Goal: Find specific page/section: Find specific page/section

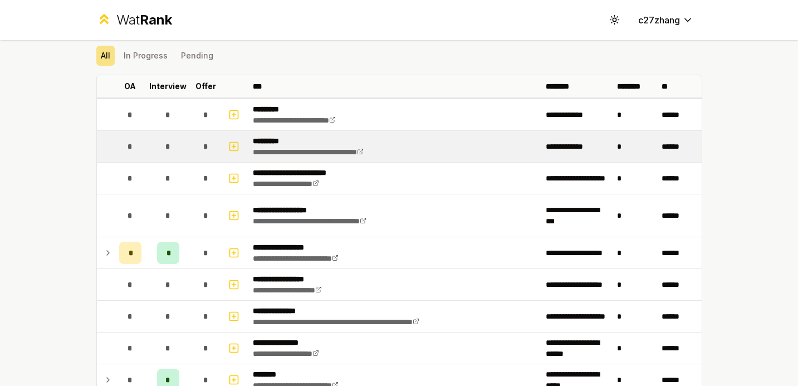
scroll to position [76, 0]
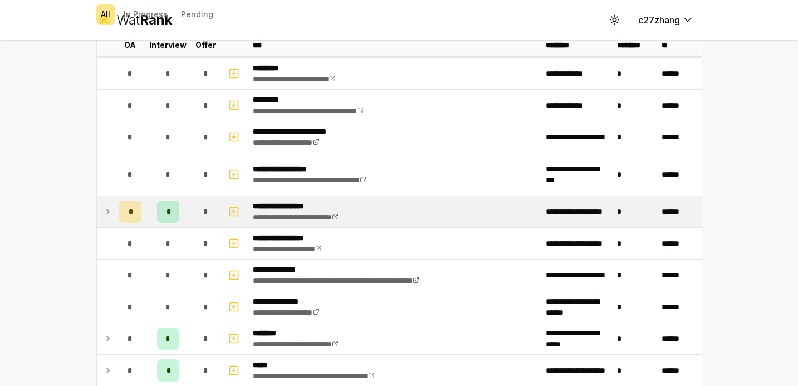
click at [97, 201] on td at bounding box center [106, 211] width 18 height 31
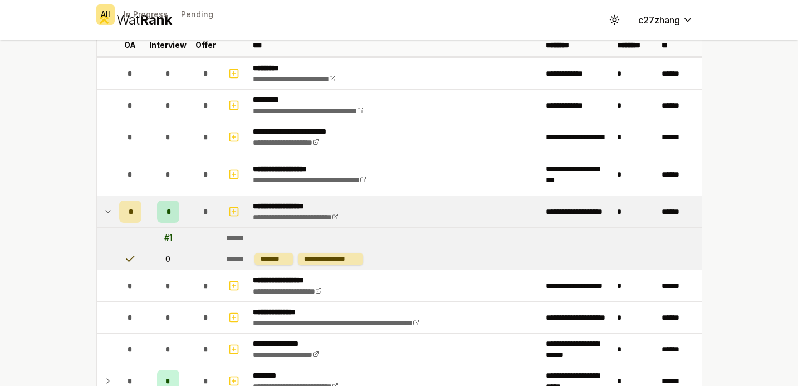
click at [97, 201] on td at bounding box center [106, 211] width 18 height 31
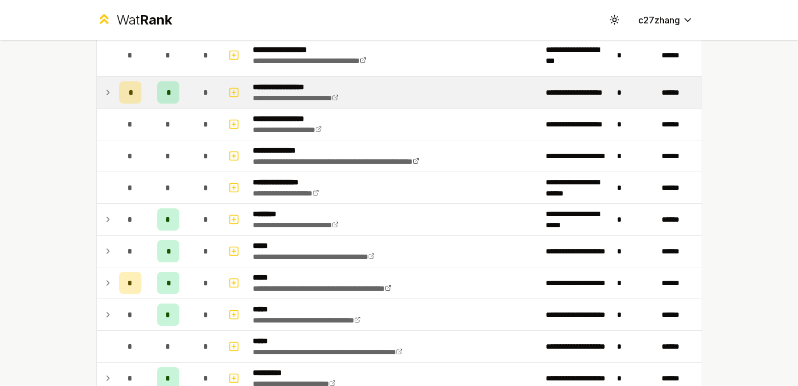
scroll to position [195, 0]
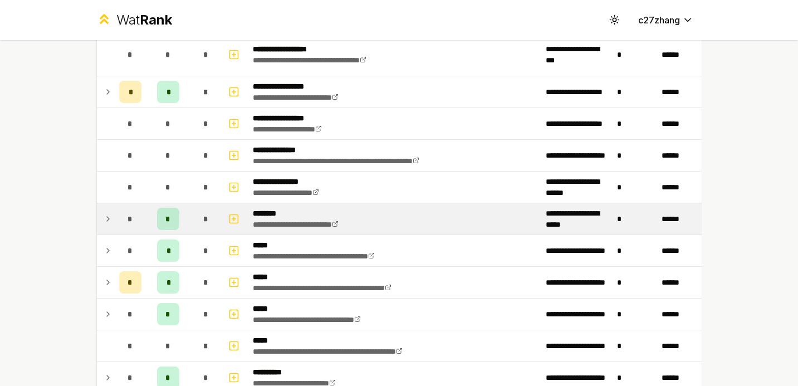
click at [98, 201] on td at bounding box center [106, 218] width 18 height 31
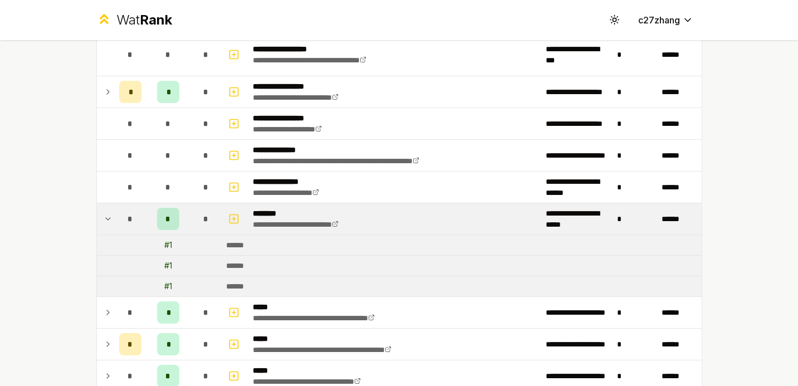
click at [98, 201] on td at bounding box center [106, 218] width 18 height 31
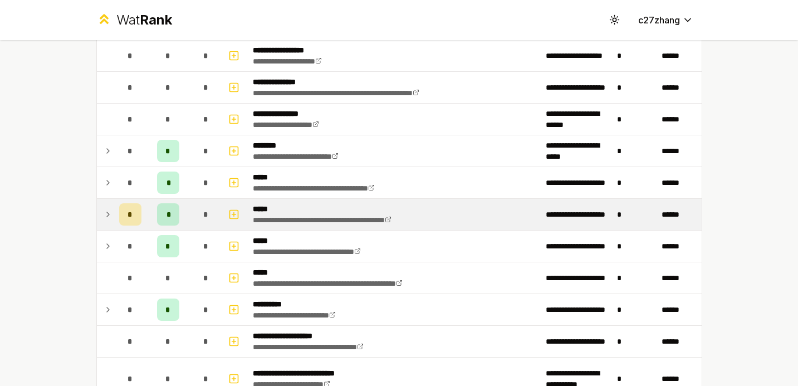
scroll to position [264, 0]
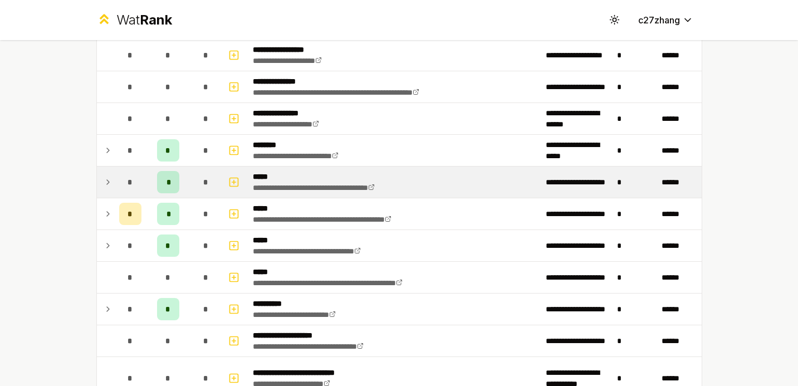
click at [104, 181] on icon at bounding box center [108, 181] width 9 height 13
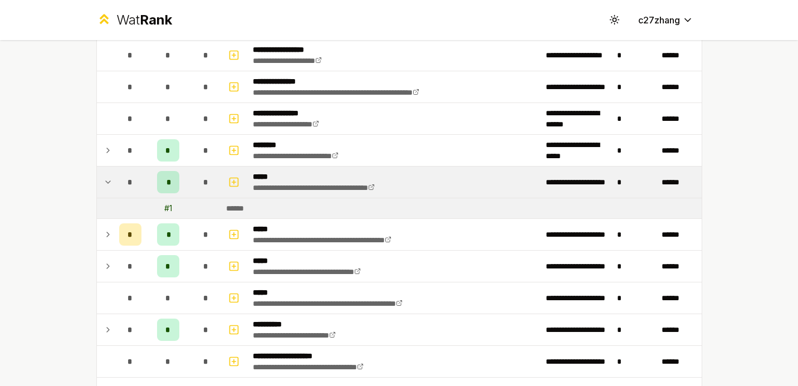
click at [104, 181] on icon at bounding box center [108, 181] width 9 height 13
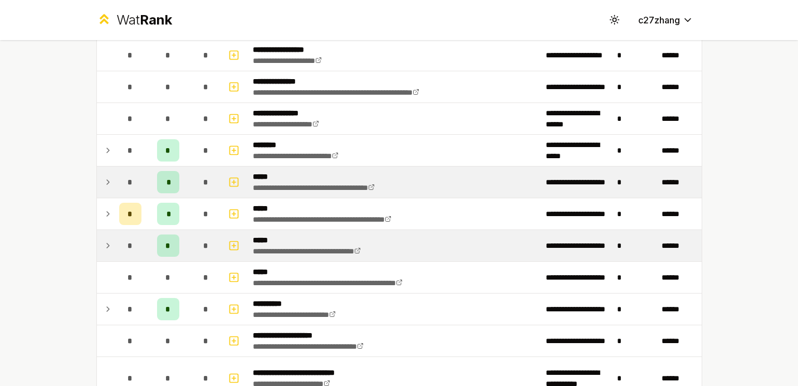
click at [104, 201] on icon at bounding box center [108, 245] width 9 height 13
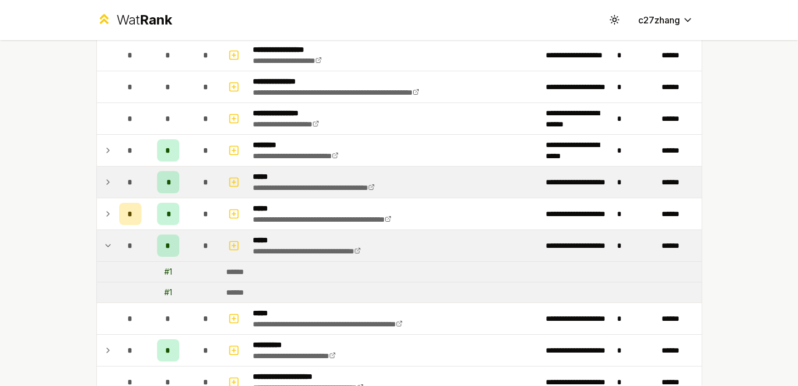
click at [104, 201] on icon at bounding box center [108, 245] width 9 height 13
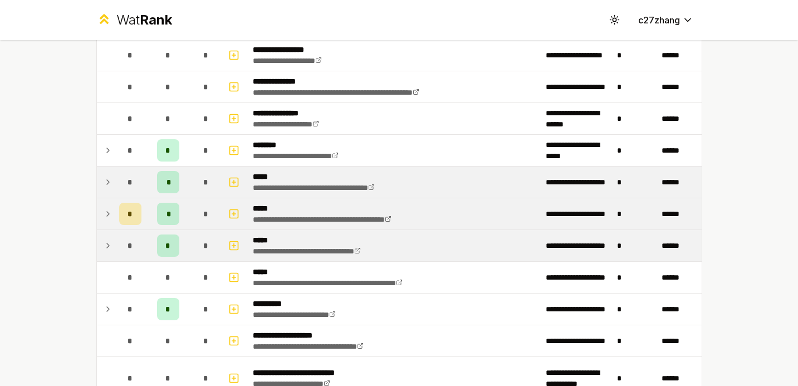
click at [106, 201] on icon at bounding box center [108, 213] width 9 height 13
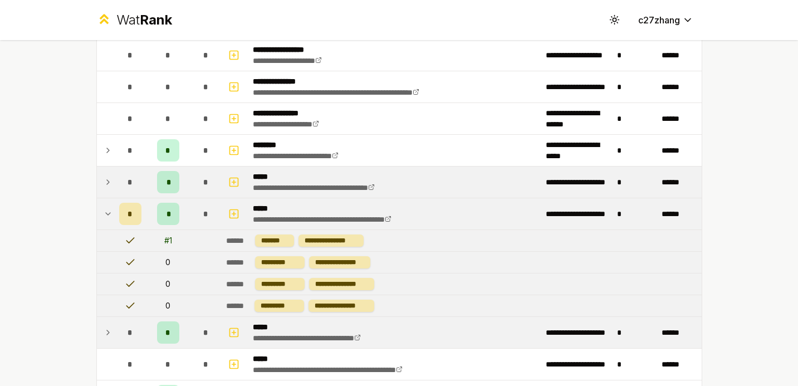
click at [106, 201] on icon at bounding box center [108, 213] width 9 height 13
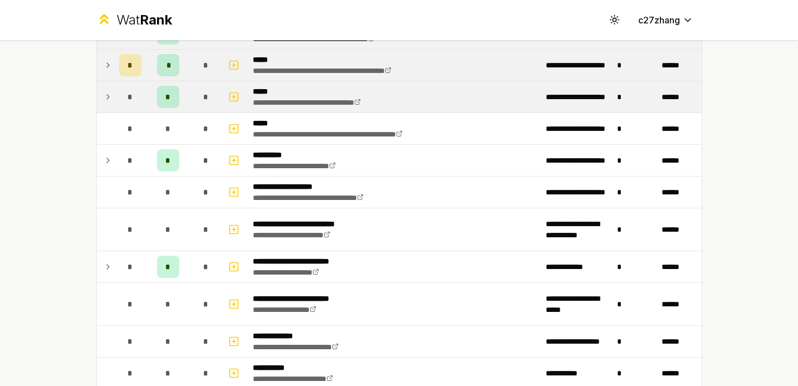
scroll to position [418, 0]
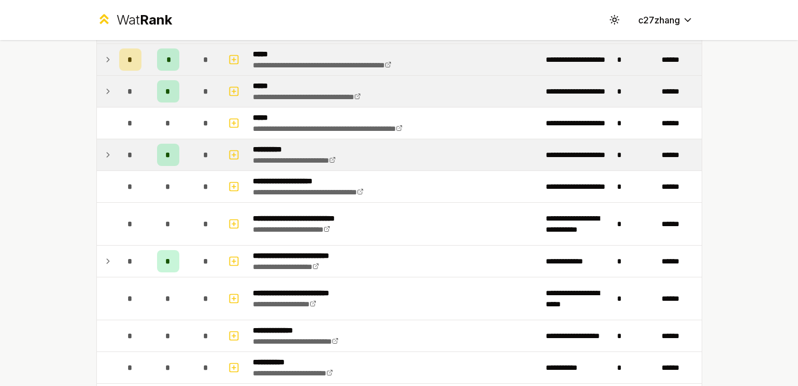
click at [105, 149] on icon at bounding box center [108, 154] width 9 height 13
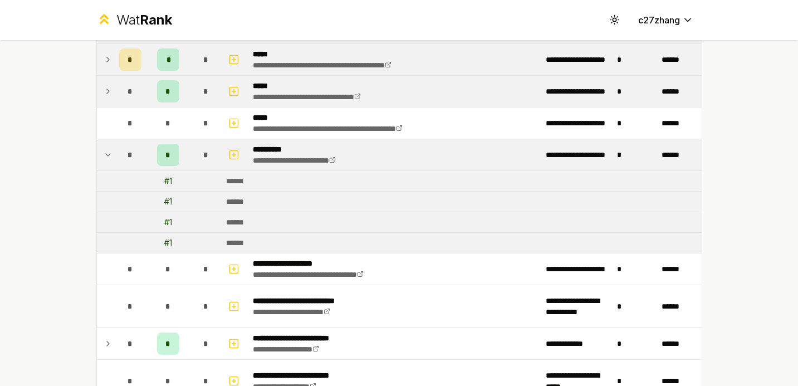
click at [105, 149] on icon at bounding box center [108, 154] width 9 height 13
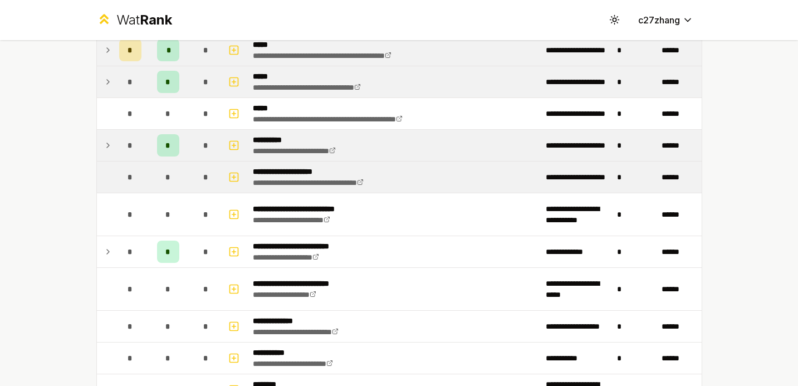
scroll to position [446, 0]
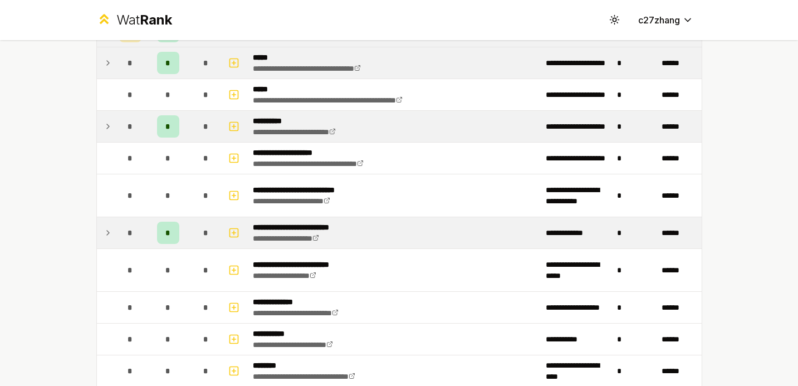
click at [98, 201] on td at bounding box center [106, 232] width 18 height 31
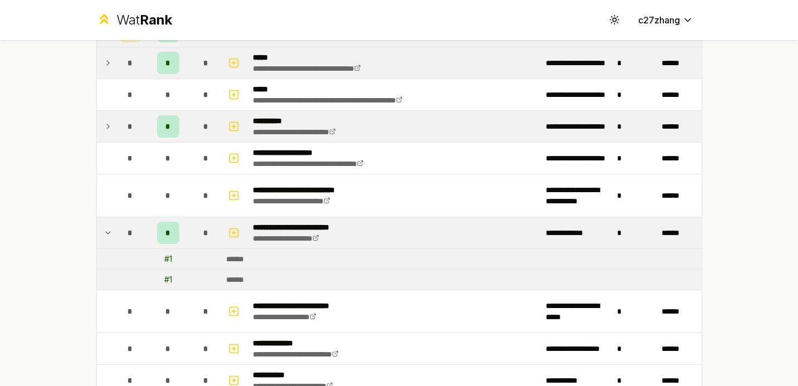
click at [98, 201] on td at bounding box center [106, 232] width 18 height 31
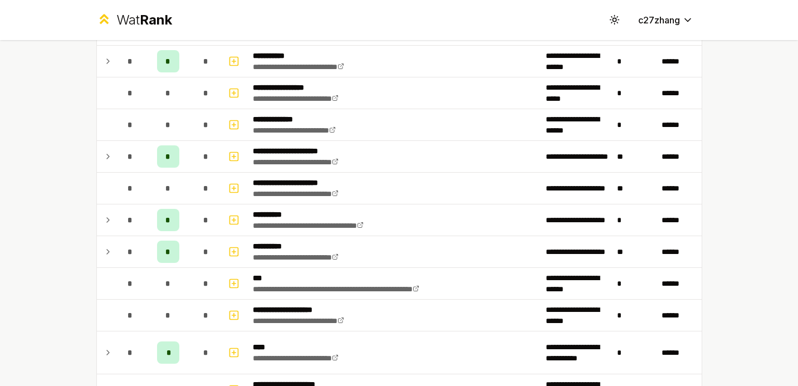
scroll to position [1180, 0]
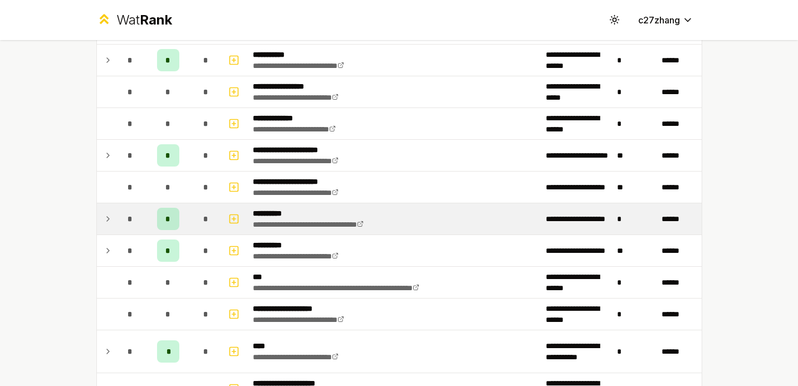
click at [101, 201] on td at bounding box center [106, 218] width 18 height 31
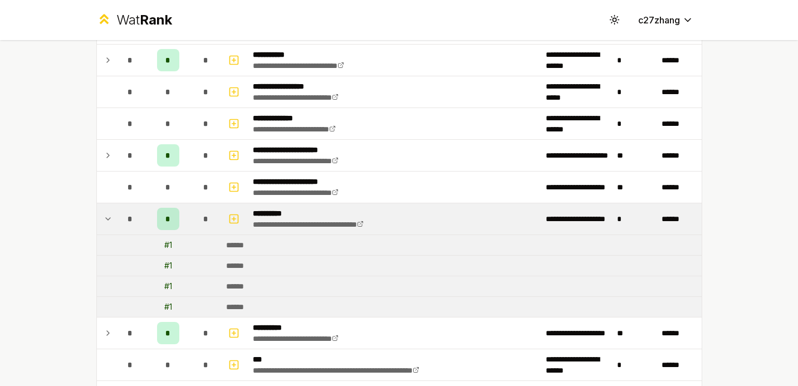
click at [101, 201] on td at bounding box center [106, 218] width 18 height 31
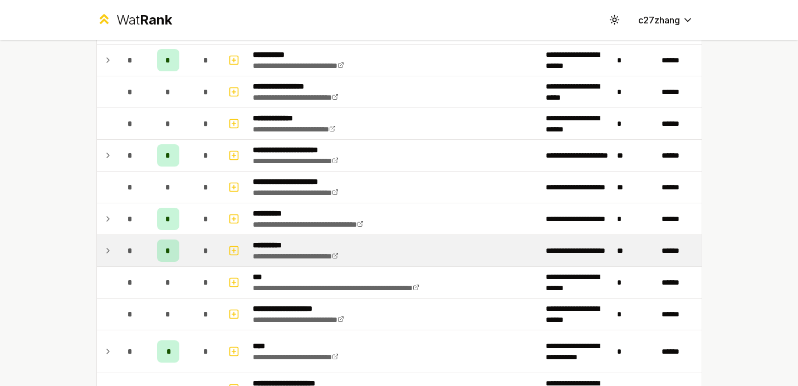
click at [107, 201] on icon at bounding box center [108, 250] width 2 height 4
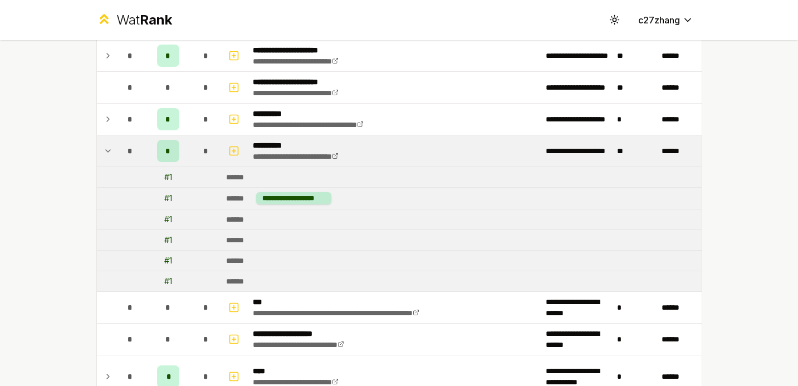
scroll to position [1316, 0]
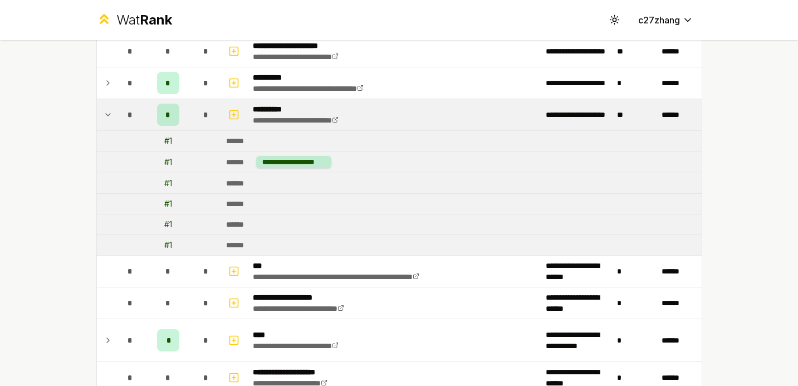
click at [106, 109] on icon at bounding box center [108, 114] width 9 height 13
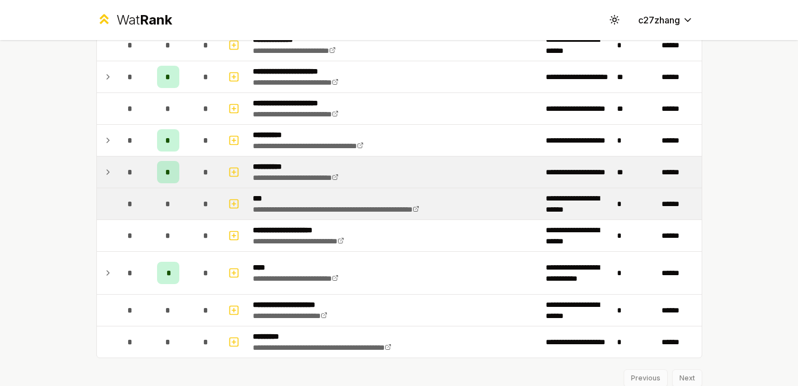
scroll to position [1256, 0]
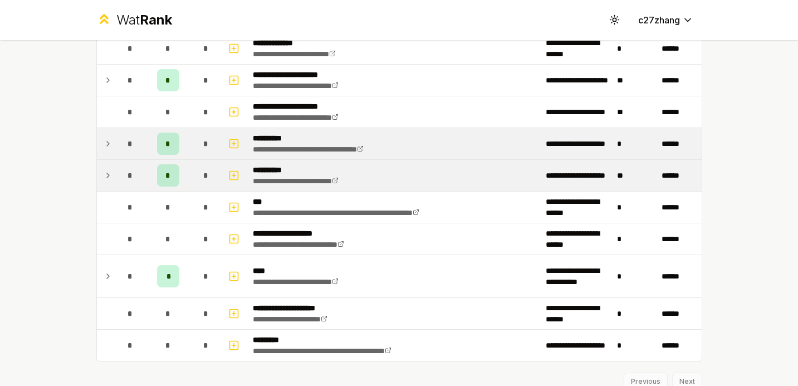
click at [97, 153] on td at bounding box center [106, 143] width 18 height 31
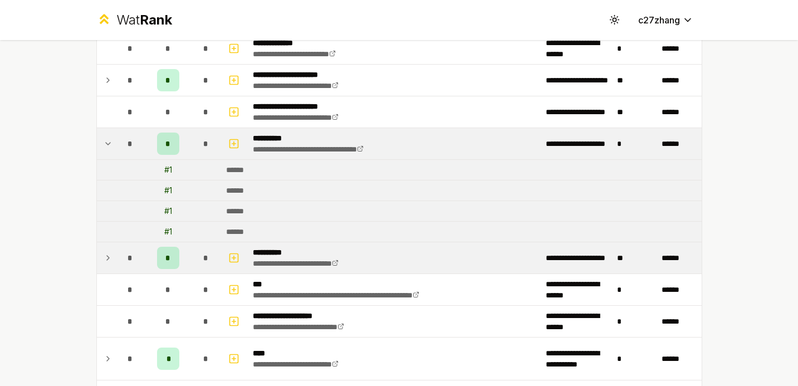
click at [97, 153] on td at bounding box center [106, 143] width 18 height 31
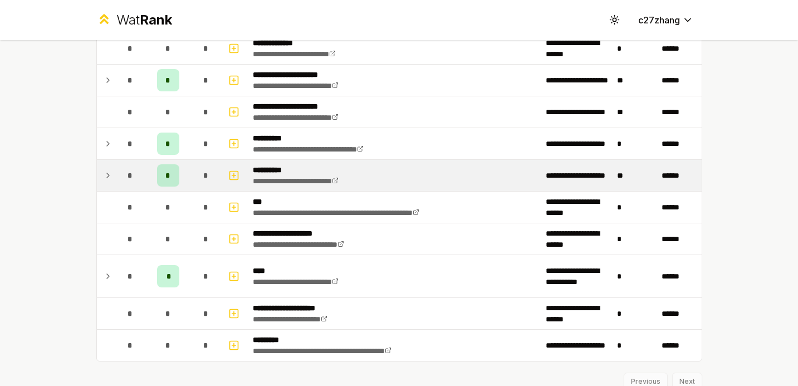
click at [98, 172] on td at bounding box center [106, 175] width 18 height 31
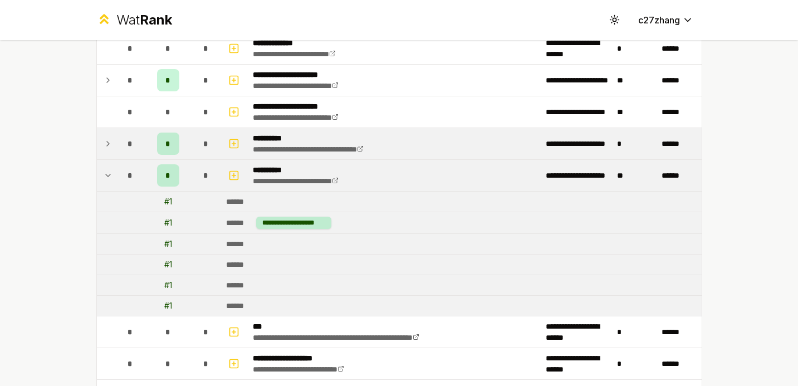
click at [105, 149] on icon at bounding box center [108, 143] width 9 height 13
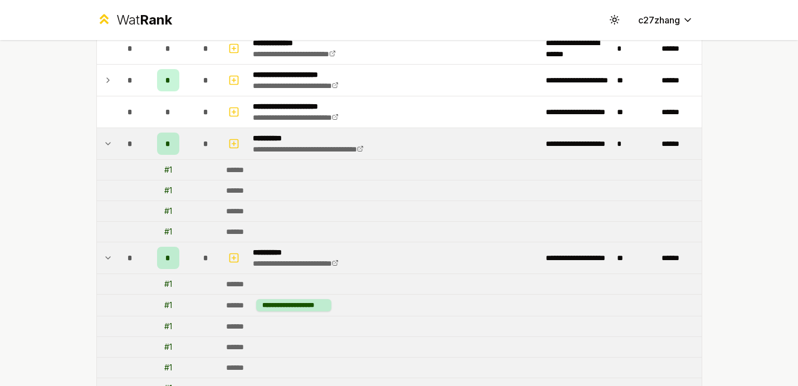
click at [105, 149] on icon at bounding box center [108, 143] width 9 height 13
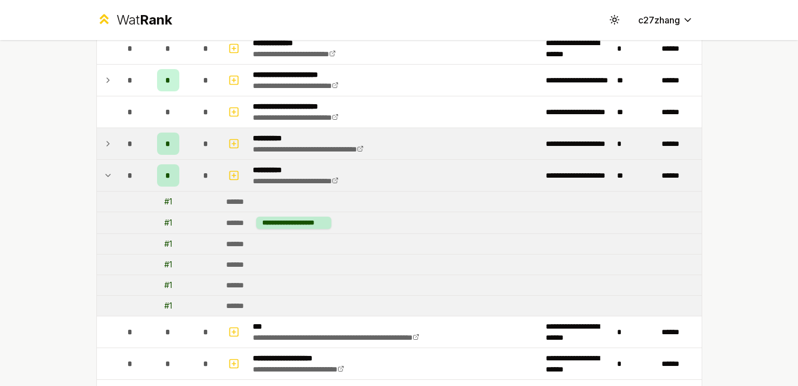
click at [105, 168] on td at bounding box center [106, 175] width 18 height 31
